Goal: Task Accomplishment & Management: Use online tool/utility

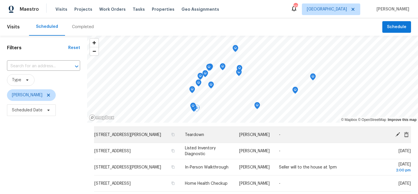
scroll to position [27, 0]
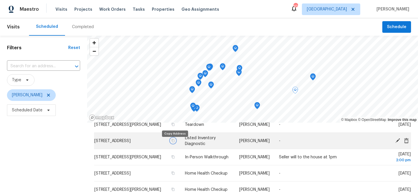
click at [175, 143] on icon "button" at bounding box center [172, 140] width 3 height 3
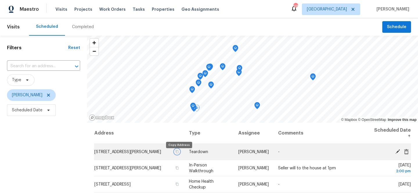
click at [179, 154] on icon "button" at bounding box center [176, 151] width 3 height 3
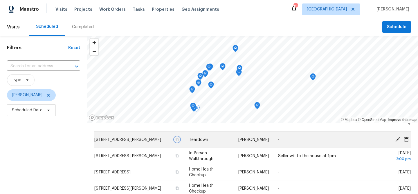
scroll to position [36, 0]
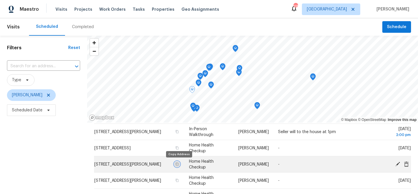
click at [178, 166] on icon "button" at bounding box center [176, 164] width 3 height 3
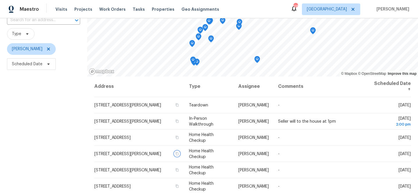
scroll to position [73, 0]
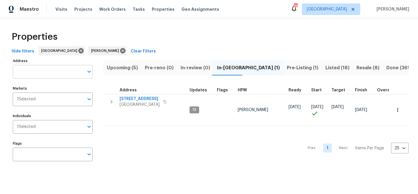
click at [45, 69] on input "Address" at bounding box center [48, 72] width 71 height 14
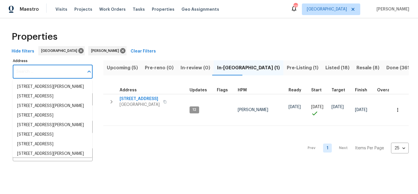
paste input "2622 Abington Dr, Snellville, GA 30078"
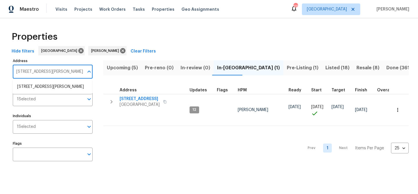
type input "2622 Abington Dr, Snellville, GA 30078"
click at [39, 88] on li "2622 Abington Dr Snellville GA 30078" at bounding box center [52, 87] width 80 height 10
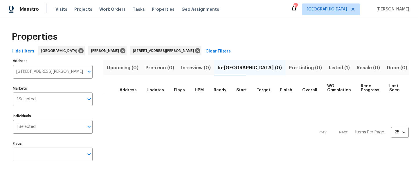
click at [326, 67] on button "Listed (1)" at bounding box center [340, 67] width 28 height 15
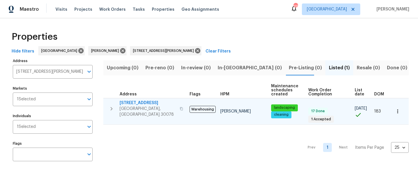
click at [135, 103] on span "[STREET_ADDRESS]" at bounding box center [148, 103] width 57 height 6
click at [112, 107] on icon "button" at bounding box center [112, 108] width 2 height 3
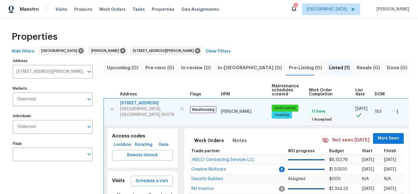
click at [146, 103] on span "2622 Abington Dr" at bounding box center [148, 104] width 57 height 6
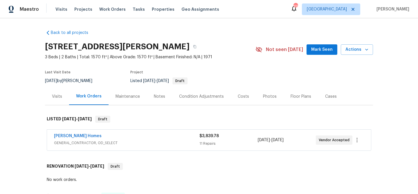
click at [313, 52] on button "Mark Seen" at bounding box center [322, 49] width 31 height 11
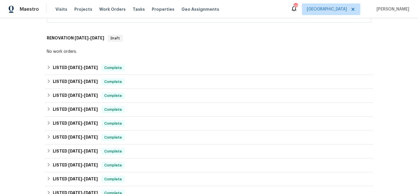
scroll to position [92, 0]
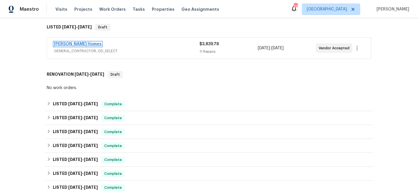
click at [67, 44] on link "[PERSON_NAME] Homes" at bounding box center [78, 44] width 48 height 4
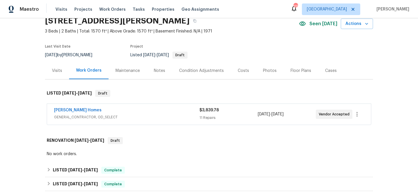
scroll to position [67, 0]
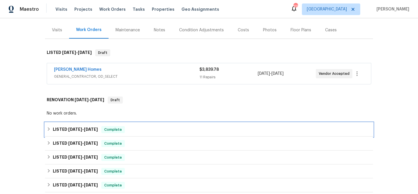
click at [139, 132] on div "LISTED 7/14/25 - 7/16/25 Complete" at bounding box center [209, 129] width 325 height 7
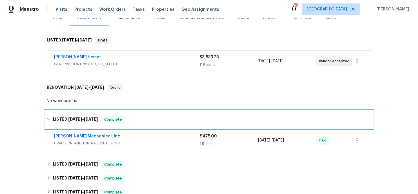
scroll to position [80, 0]
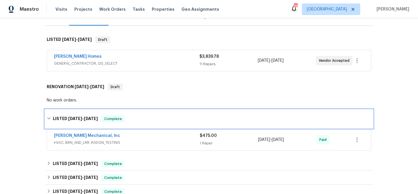
click at [142, 120] on div "LISTED 7/14/25 - 7/16/25 Complete" at bounding box center [209, 119] width 325 height 7
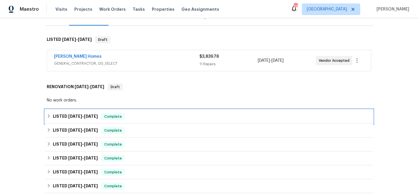
click at [142, 120] on div "LISTED 7/14/25 - 7/16/25 Complete" at bounding box center [209, 116] width 325 height 7
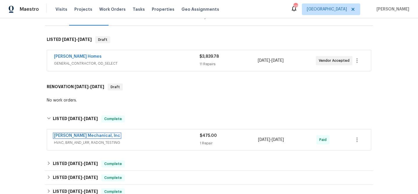
click at [98, 136] on link "JH Martin Mechanical, Inc" at bounding box center [87, 136] width 66 height 4
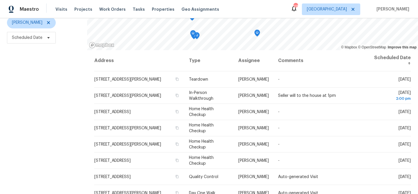
scroll to position [84, 0]
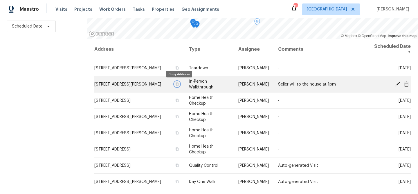
click at [178, 85] on icon "button" at bounding box center [176, 84] width 3 height 3
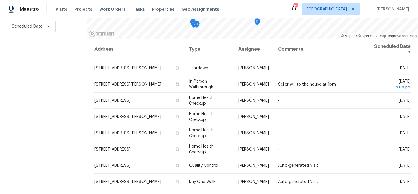
scroll to position [0, 0]
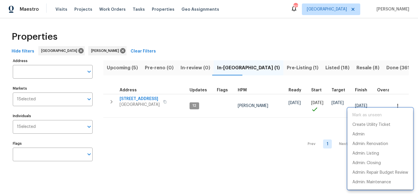
click at [130, 98] on div at bounding box center [209, 97] width 418 height 194
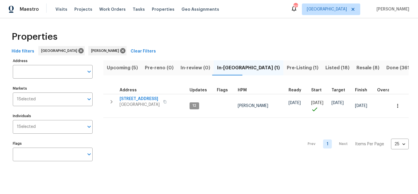
click at [130, 98] on span "[STREET_ADDRESS]" at bounding box center [140, 99] width 40 height 6
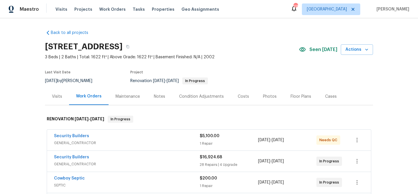
click at [163, 98] on div "Notes" at bounding box center [159, 97] width 11 height 6
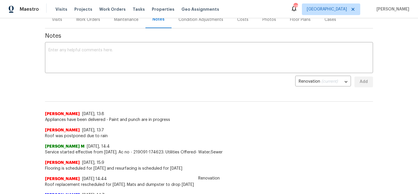
scroll to position [108, 0]
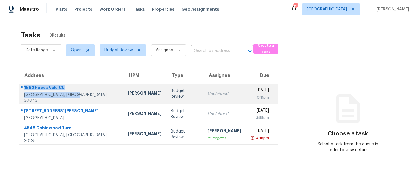
drag, startPoint x: 24, startPoint y: 90, endPoint x: 73, endPoint y: 97, distance: 49.4
click at [73, 97] on div "1692 Paces Vale Ct Lawrenceville, [GEOGRAPHIC_DATA], 30043" at bounding box center [71, 94] width 94 height 19
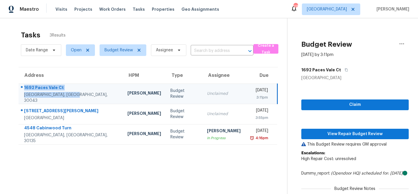
copy div "1692 Paces Vale Ct Lawrenceville, [GEOGRAPHIC_DATA], 30043"
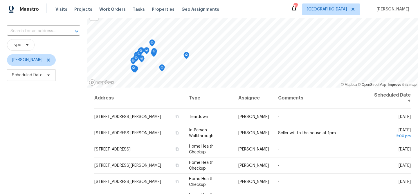
scroll to position [84, 0]
